Goal: Task Accomplishment & Management: Use online tool/utility

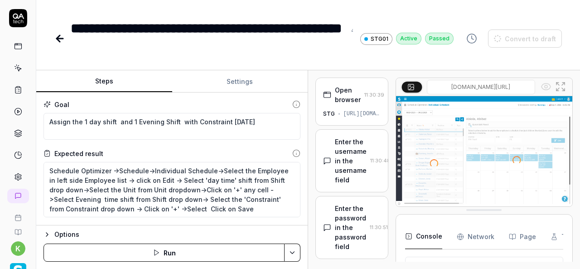
scroll to position [350, 0]
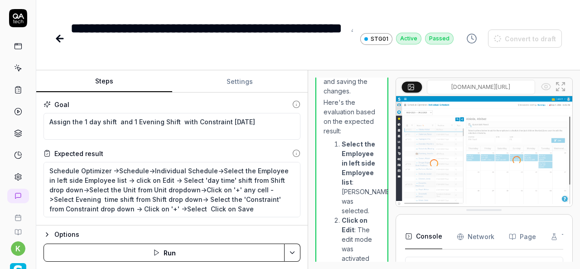
type textarea "*"
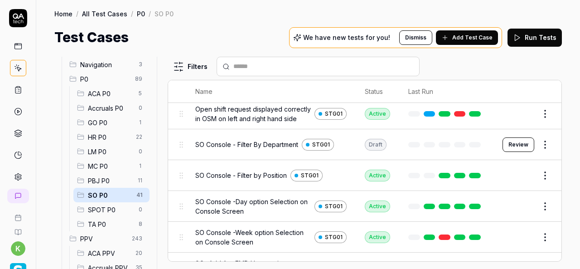
scroll to position [685, 0]
click at [515, 150] on button "Review" at bounding box center [519, 145] width 32 height 15
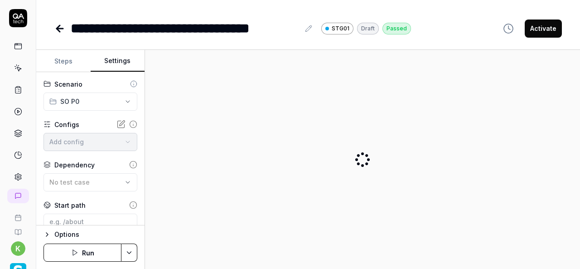
type textarea "*"
click at [118, 66] on button "Settings" at bounding box center [118, 61] width 54 height 22
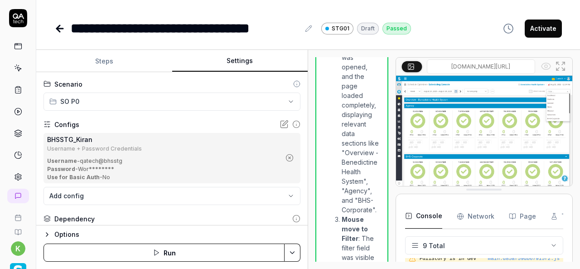
scroll to position [1827, 0]
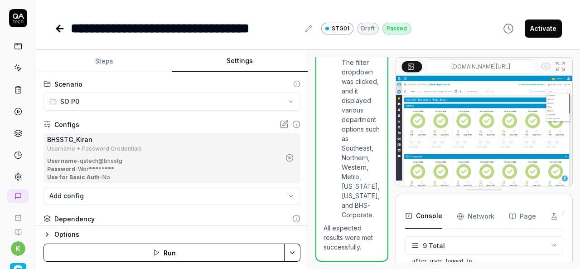
scroll to position [188, 0]
click at [323, 196] on div "**********" at bounding box center [308, 159] width 544 height 219
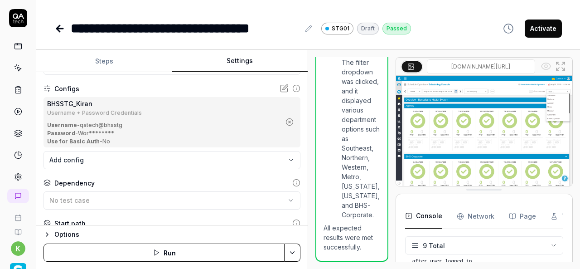
scroll to position [40, 0]
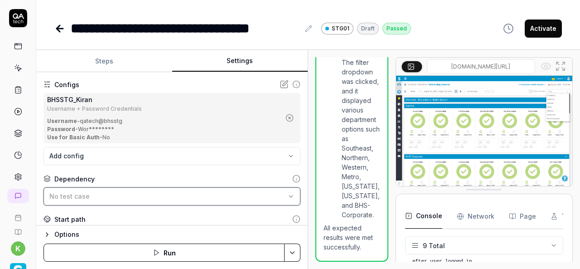
click at [223, 191] on div "No test case" at bounding box center [167, 196] width 236 height 10
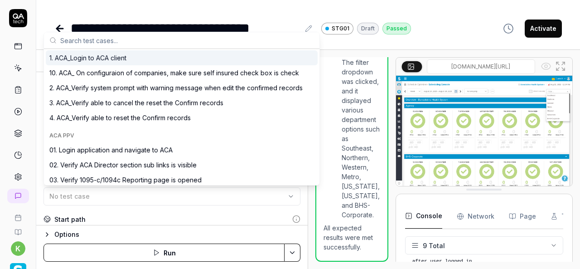
scroll to position [107, 0]
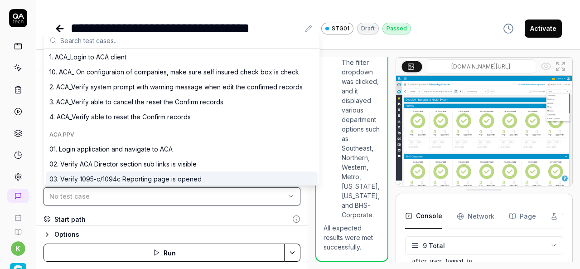
click at [123, 194] on div "No test case" at bounding box center [167, 196] width 236 height 10
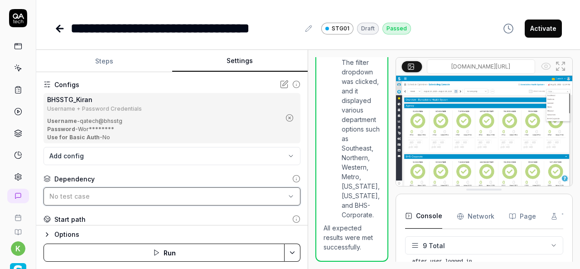
click at [123, 194] on div "No test case" at bounding box center [167, 196] width 236 height 10
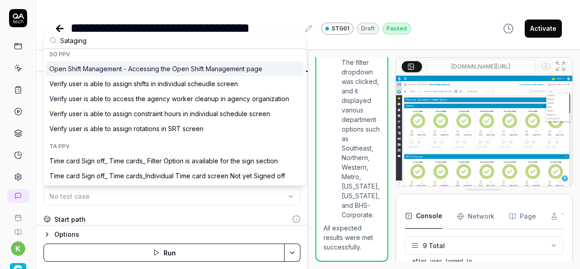
scroll to position [0, 0]
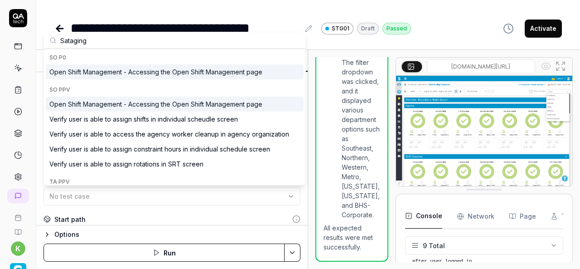
click at [159, 38] on input "Sataging" at bounding box center [180, 40] width 240 height 16
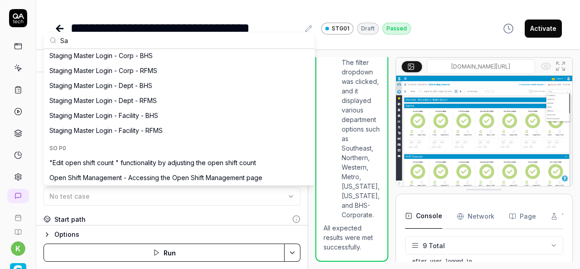
type input "S"
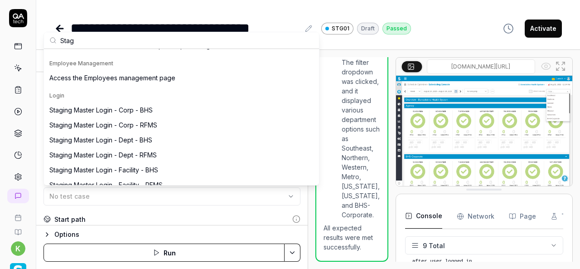
scroll to position [354, 0]
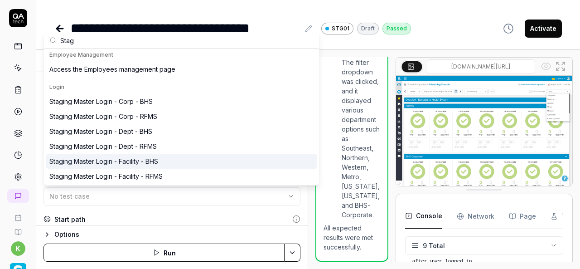
type input "Stag"
click at [148, 159] on div "Staging Master Login - Facility - BHS" at bounding box center [103, 161] width 109 height 10
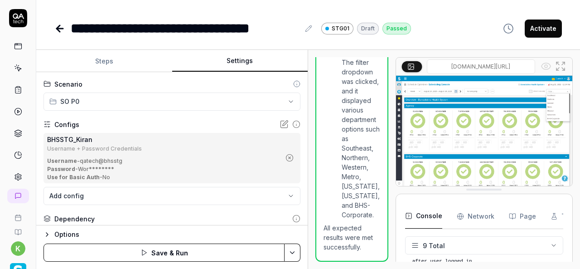
scroll to position [46, 0]
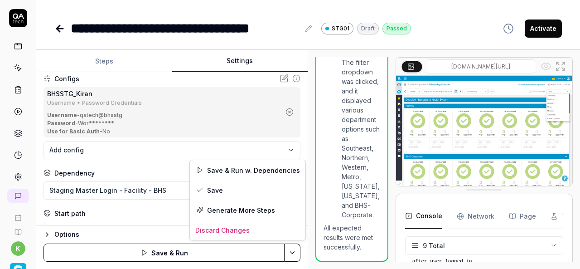
click at [295, 256] on html "**********" at bounding box center [290, 134] width 580 height 269
click at [218, 187] on div "Save" at bounding box center [248, 190] width 116 height 20
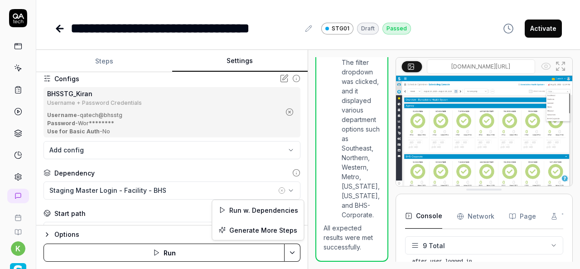
click at [292, 254] on html "**********" at bounding box center [290, 134] width 580 height 269
click at [259, 210] on div "Run w. Dependencies" at bounding box center [258, 210] width 92 height 20
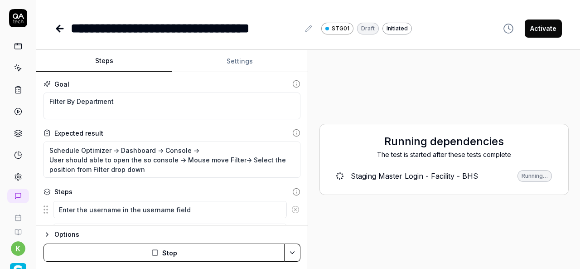
click at [105, 62] on button "Steps" at bounding box center [104, 61] width 136 height 22
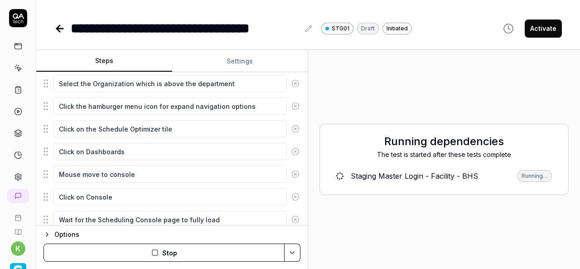
scroll to position [339, 0]
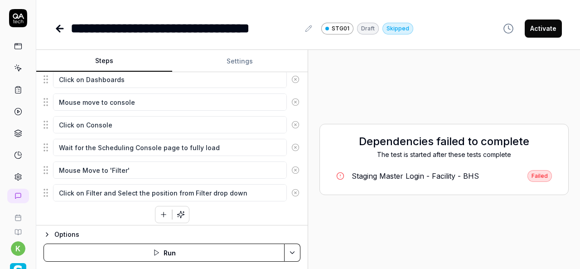
type textarea "*"
